Goal: Navigation & Orientation: Find specific page/section

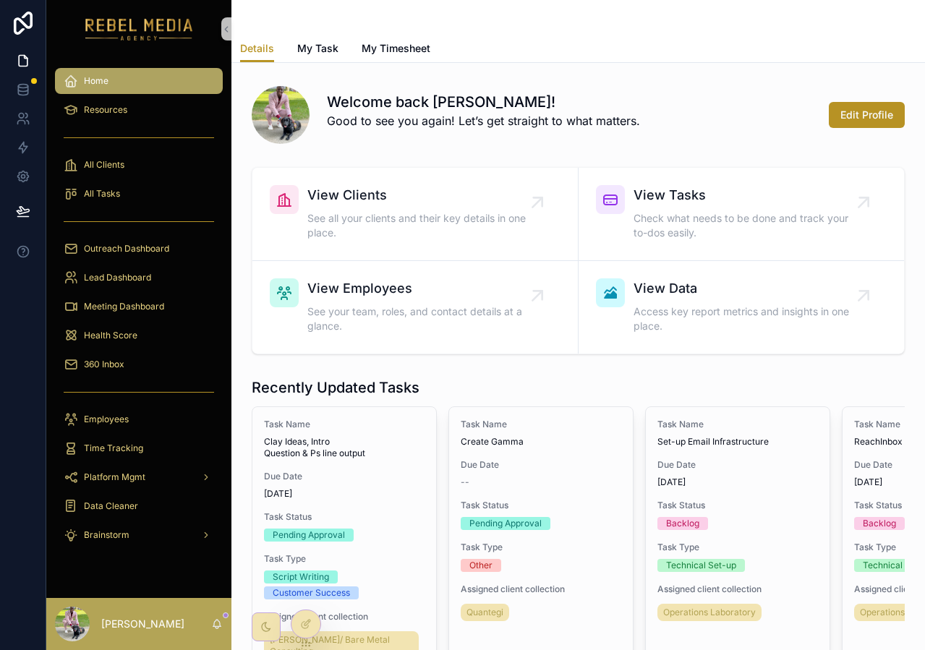
click at [477, 146] on div "Welcome back [PERSON_NAME]! Good to see you again! Let’s get straight to what m…" at bounding box center [578, 111] width 670 height 75
